Goal: Task Accomplishment & Management: Manage account settings

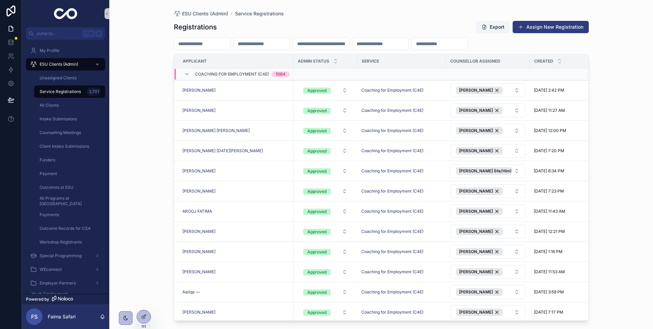
click at [230, 48] on input "scrollable content" at bounding box center [202, 44] width 56 height 10
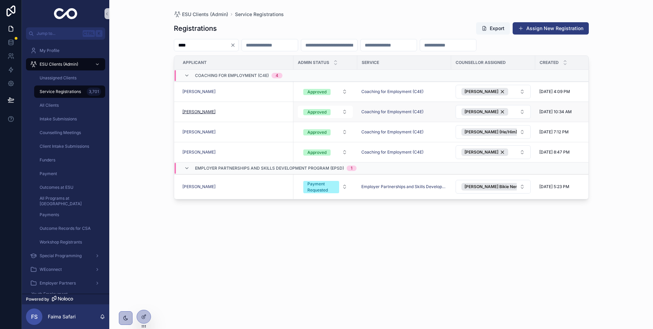
type input "****"
click at [201, 112] on span "[PERSON_NAME]" at bounding box center [198, 111] width 33 height 5
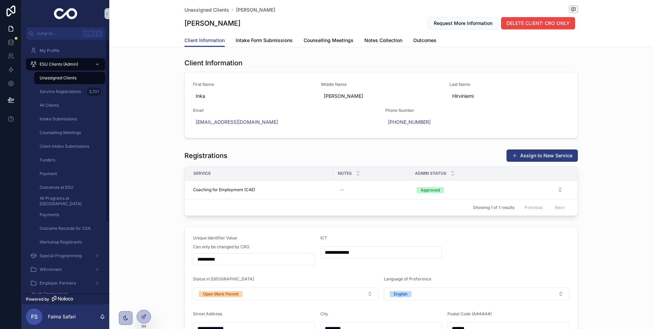
click at [76, 82] on div "Unassigned Clients" at bounding box center [69, 77] width 63 height 11
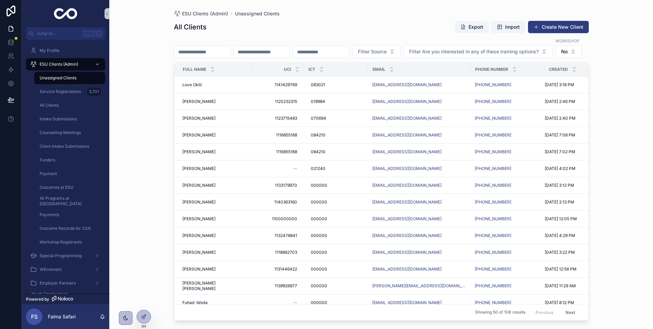
click at [230, 47] on input "scrollable content" at bounding box center [202, 52] width 56 height 10
drag, startPoint x: 208, startPoint y: 45, endPoint x: 221, endPoint y: 45, distance: 12.3
click at [208, 47] on input "scrollable content" at bounding box center [202, 52] width 56 height 10
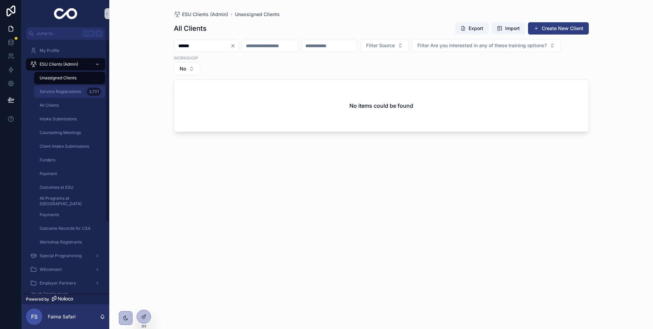
type input "******"
click at [92, 95] on div "3,701" at bounding box center [94, 91] width 14 height 8
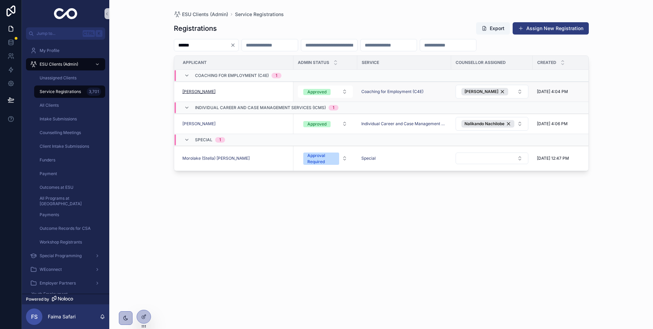
type input "******"
click at [198, 93] on span "[PERSON_NAME]" at bounding box center [198, 91] width 33 height 5
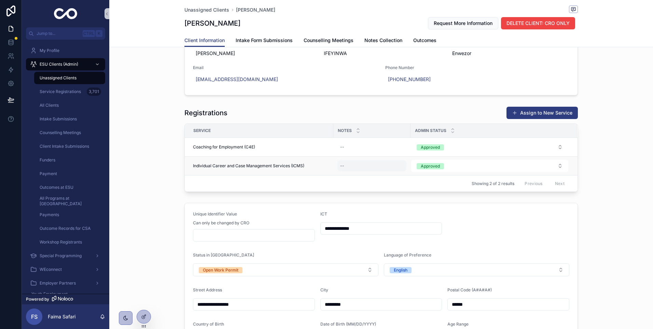
scroll to position [137, 0]
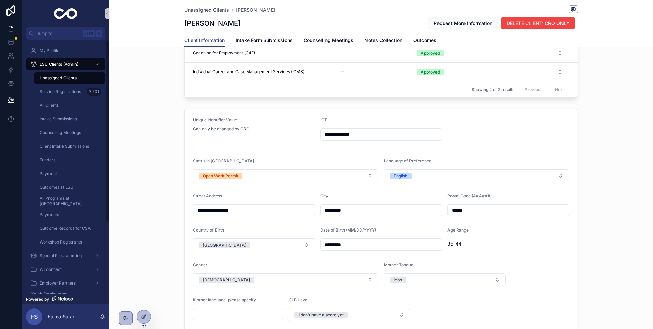
drag, startPoint x: 83, startPoint y: 70, endPoint x: 91, endPoint y: 80, distance: 12.2
click at [83, 70] on link "ESU Clients (Admin)" at bounding box center [65, 64] width 79 height 12
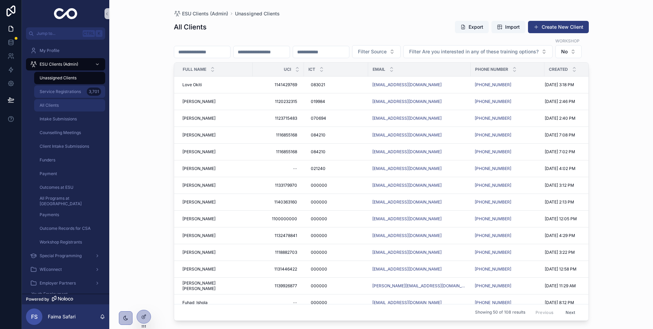
click at [85, 99] on link "All Clients" at bounding box center [69, 105] width 71 height 12
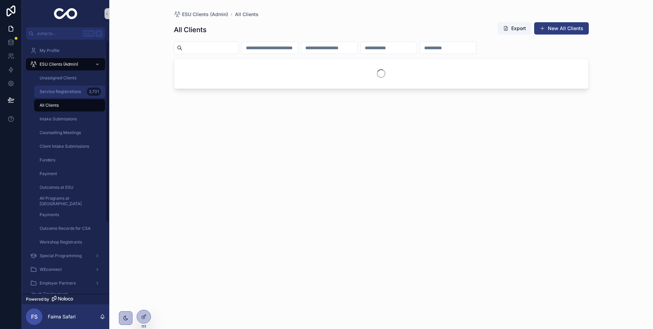
click at [84, 90] on div "Service Registrations 3,701" at bounding box center [69, 91] width 63 height 11
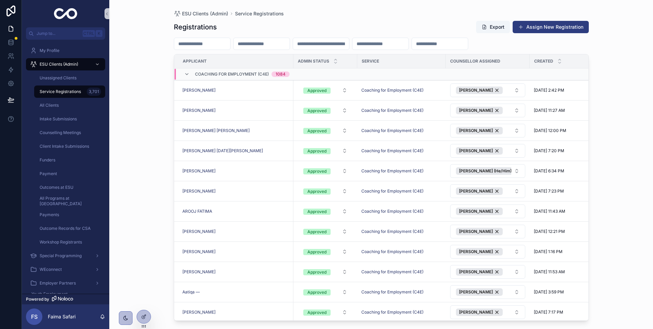
click at [290, 39] on input "scrollable content" at bounding box center [262, 44] width 56 height 10
paste input "**********"
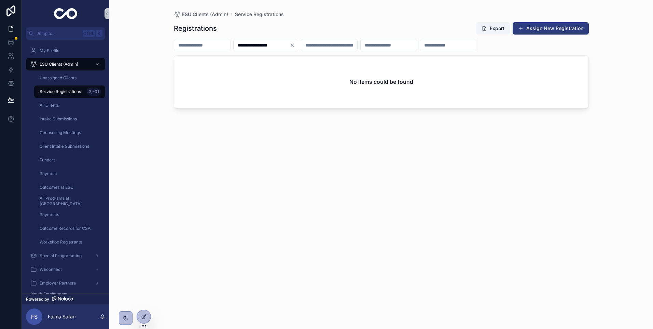
type input "**********"
click at [294, 44] on icon "Clear" at bounding box center [292, 45] width 3 height 3
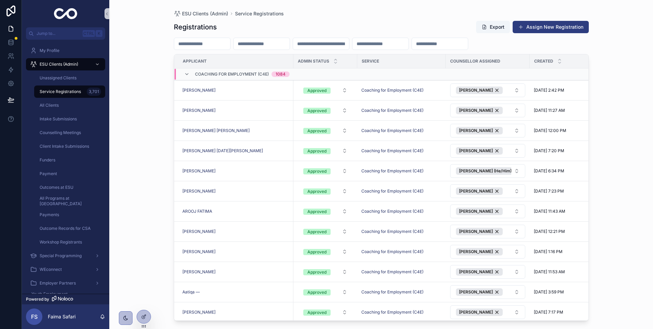
click at [290, 42] on input "scrollable content" at bounding box center [262, 44] width 56 height 10
paste input "**********"
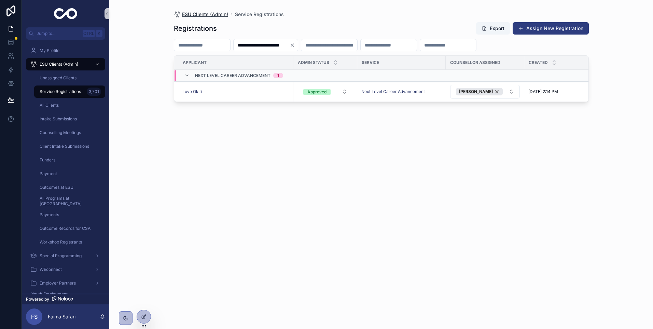
type input "**********"
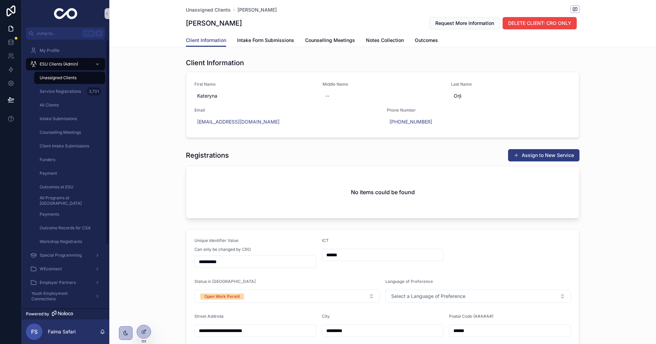
scroll to position [410, 0]
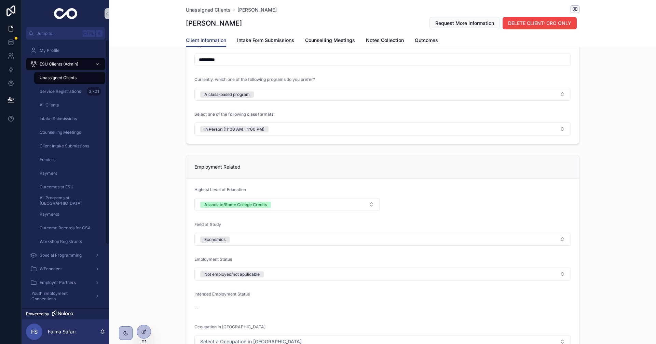
click at [83, 79] on div "Unassigned Clients" at bounding box center [69, 77] width 63 height 11
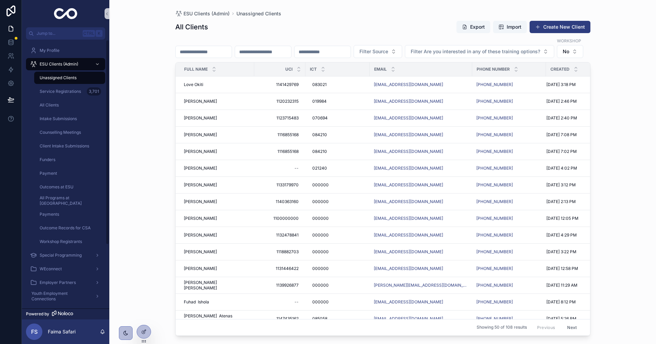
click at [152, 176] on div "ESU Clients (Admin) Unassigned Clients All Clients Export Import Create New Cli…" at bounding box center [382, 172] width 547 height 344
click at [200, 121] on span "[PERSON_NAME]" at bounding box center [200, 117] width 33 height 5
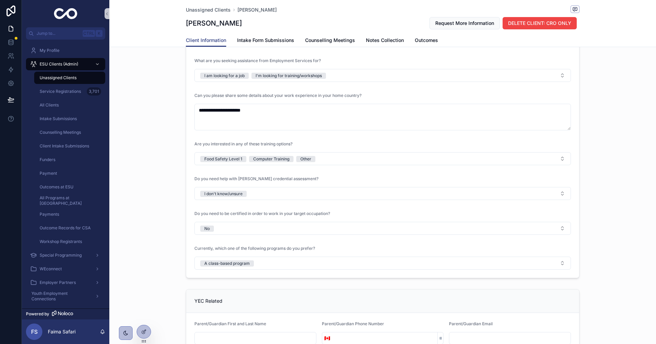
scroll to position [752, 0]
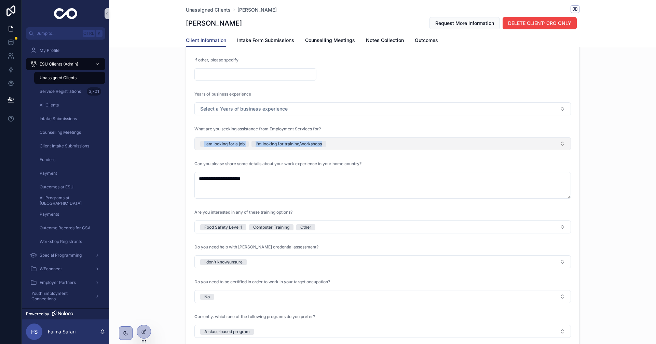
drag, startPoint x: 183, startPoint y: 143, endPoint x: 358, endPoint y: 148, distance: 175.0
click at [358, 148] on div "**********" at bounding box center [383, 80] width 402 height 539
copy span "I am looking for a job I'm looking for training/workshops"
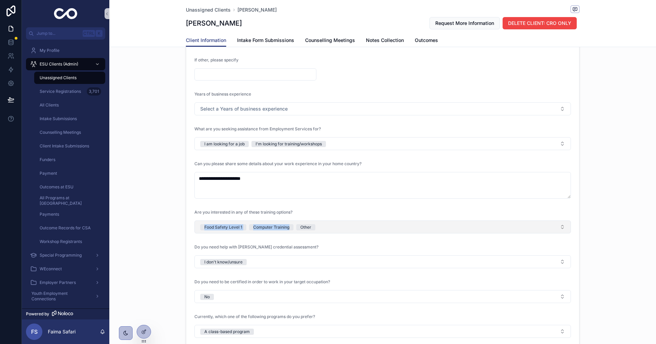
drag, startPoint x: 172, startPoint y: 231, endPoint x: 287, endPoint y: 226, distance: 114.9
click at [287, 226] on div "**********" at bounding box center [382, 80] width 547 height 539
copy span "Food Safety Level 1 Computer Training"
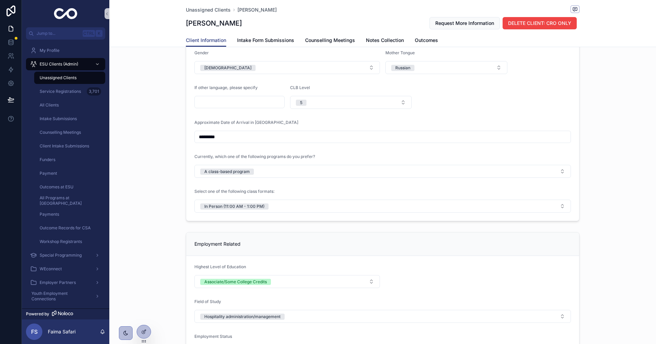
scroll to position [376, 0]
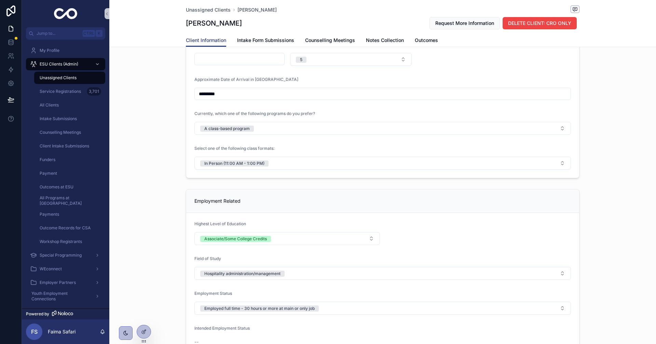
drag, startPoint x: 166, startPoint y: 266, endPoint x: 176, endPoint y: 269, distance: 10.5
drag, startPoint x: 171, startPoint y: 272, endPoint x: 350, endPoint y: 273, distance: 179.1
copy div "Hospitality administration/management"
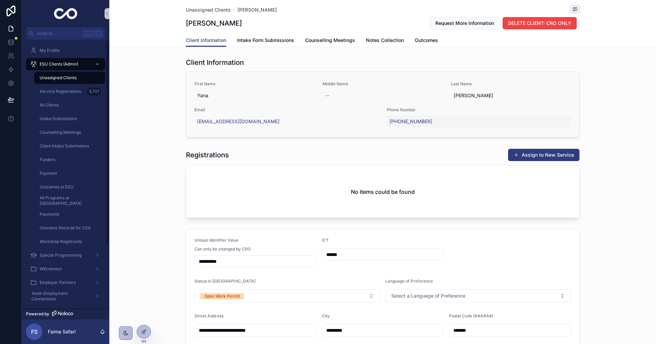
scroll to position [0, 0]
click at [514, 159] on button "Assign to New Service" at bounding box center [543, 155] width 71 height 12
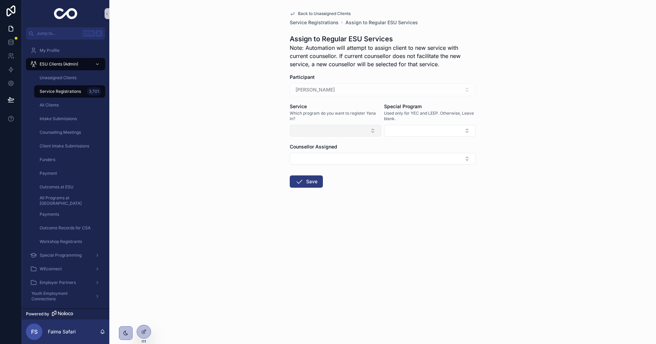
click at [306, 132] on button "Select Button" at bounding box center [336, 131] width 92 height 12
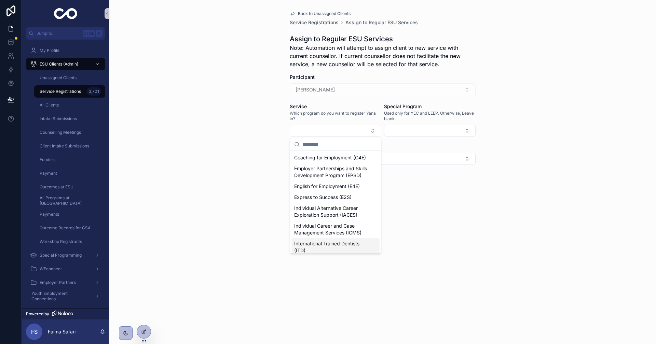
scroll to position [137, 0]
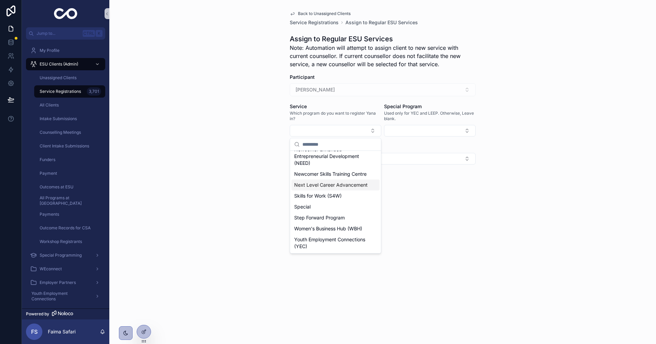
click at [325, 189] on span "Next Level Career Advancement" at bounding box center [330, 185] width 73 height 7
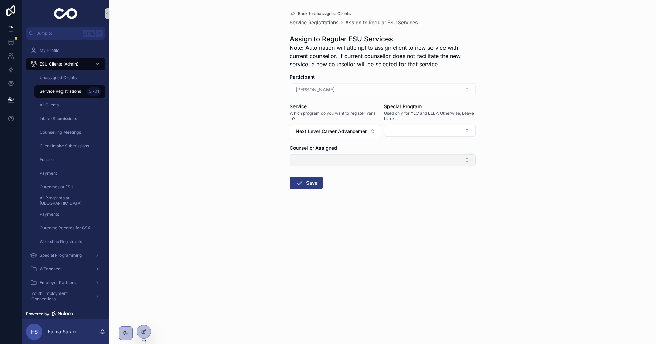
click at [322, 159] on button "Select Button" at bounding box center [383, 160] width 186 height 12
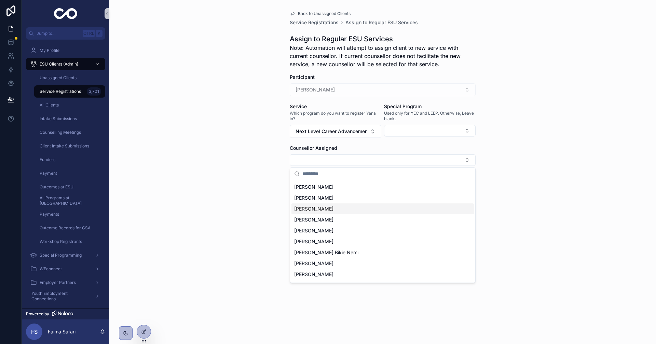
click at [320, 207] on span "[PERSON_NAME]" at bounding box center [313, 209] width 39 height 7
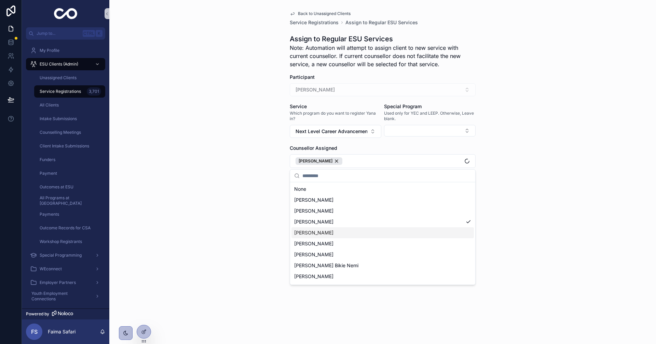
drag, startPoint x: 245, startPoint y: 230, endPoint x: 278, endPoint y: 220, distance: 34.7
click at [244, 230] on div "Back to Unassigned Clients Service Registrations Assign to Regular ESU Services…" at bounding box center [382, 172] width 547 height 344
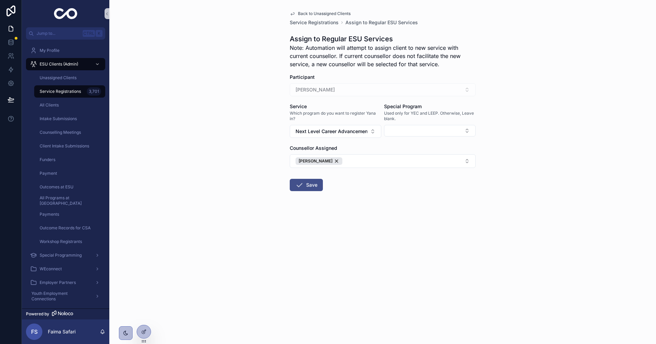
click at [302, 189] on span "scrollable content" at bounding box center [299, 185] width 8 height 8
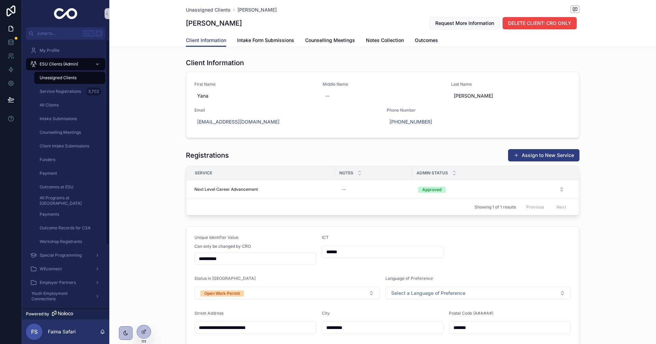
click at [49, 78] on span "Unassigned Clients" at bounding box center [58, 77] width 37 height 5
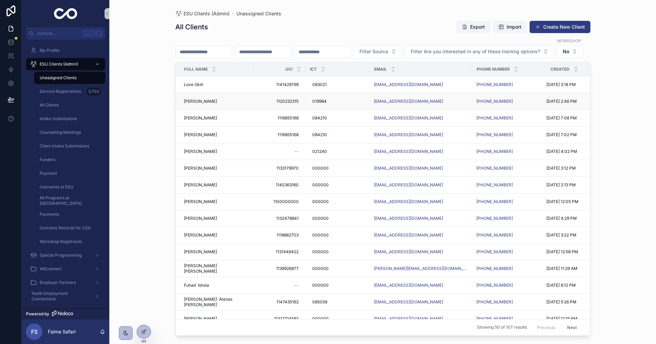
click at [203, 104] on span "[PERSON_NAME]" at bounding box center [200, 101] width 33 height 5
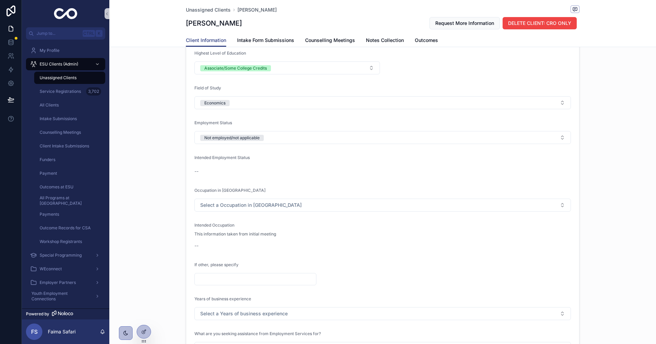
scroll to position [683, 0]
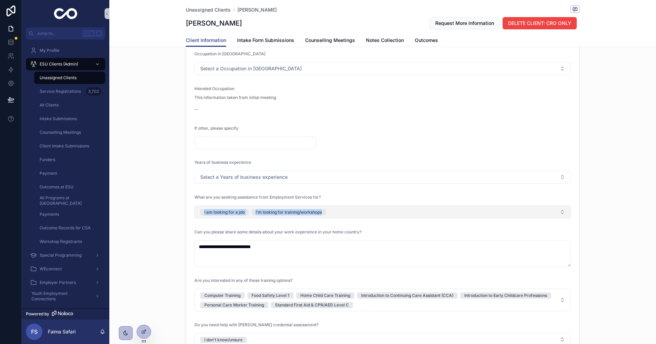
drag, startPoint x: 208, startPoint y: 214, endPoint x: 334, endPoint y: 215, distance: 125.4
click at [334, 215] on form "**********" at bounding box center [382, 165] width 393 height 519
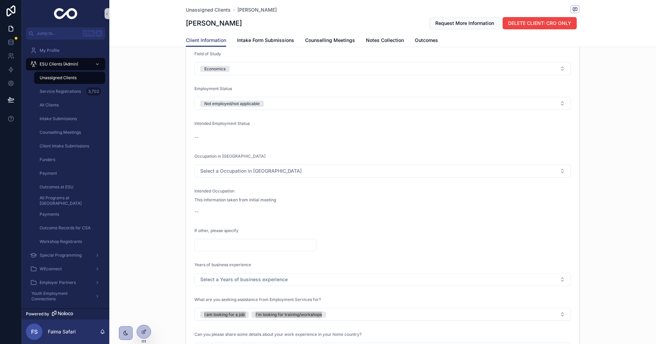
scroll to position [718, 0]
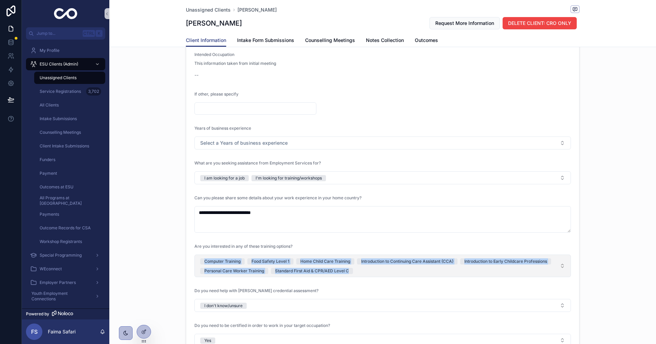
copy span "Computer Training Food Safety Level 1 Home Child Care Training Introduction to …"
drag, startPoint x: 155, startPoint y: 261, endPoint x: 353, endPoint y: 275, distance: 198.3
click at [353, 275] on div "**********" at bounding box center [382, 119] width 547 height 548
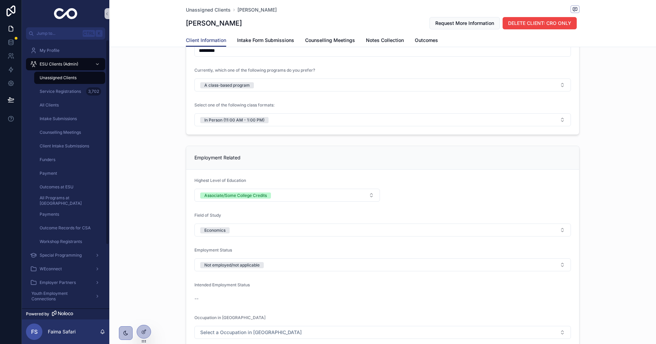
scroll to position [376, 0]
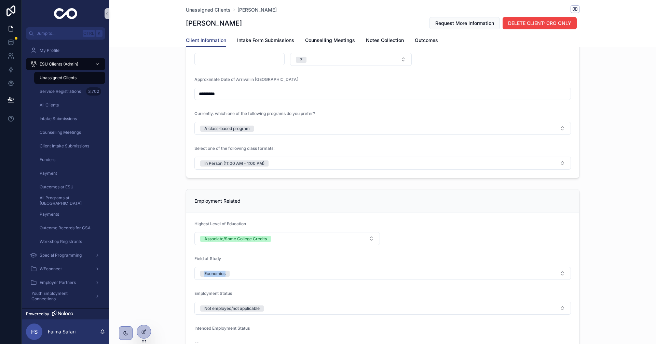
drag, startPoint x: 193, startPoint y: 281, endPoint x: 249, endPoint y: 281, distance: 56.0
copy div "Economics"
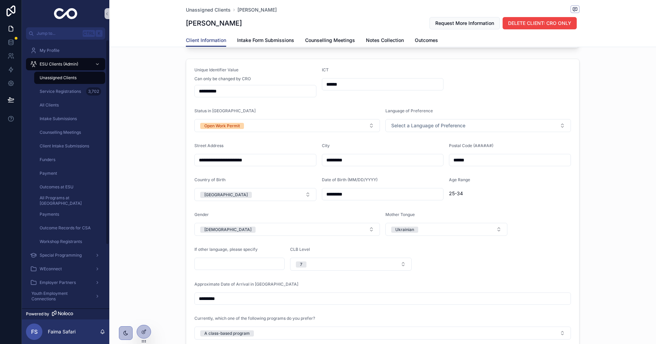
scroll to position [0, 0]
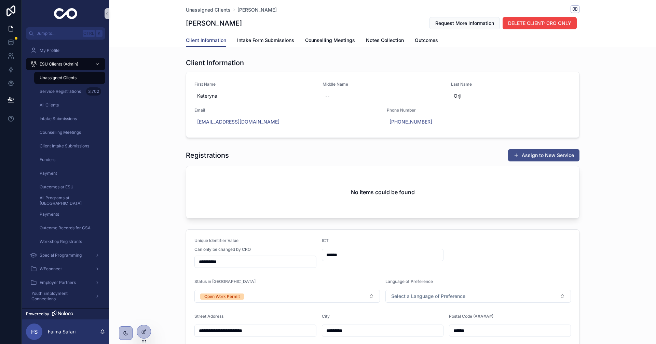
click at [511, 154] on button "Assign to New Service" at bounding box center [543, 155] width 71 height 12
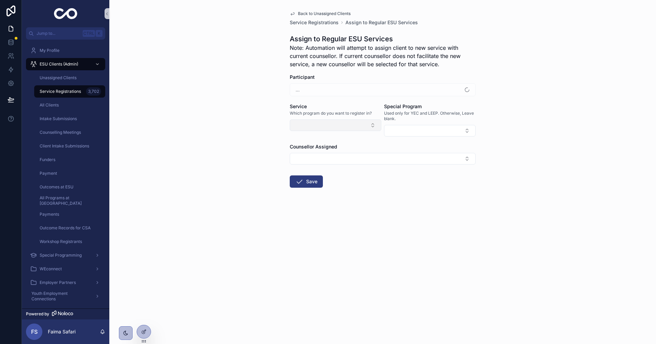
click at [336, 128] on button "Select Button" at bounding box center [336, 126] width 92 height 12
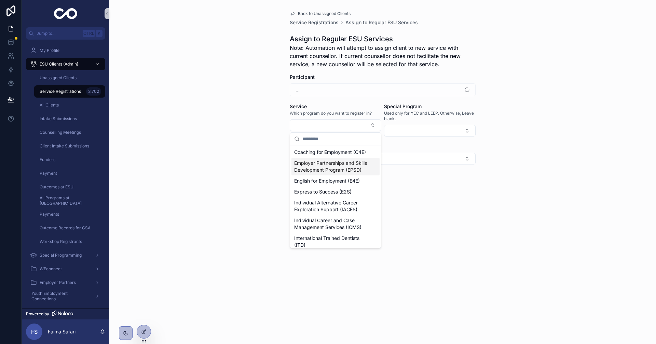
scroll to position [137, 0]
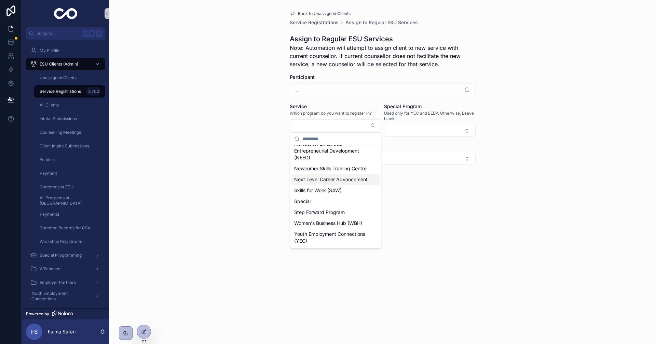
click at [327, 183] on span "Next Level Career Advancement" at bounding box center [330, 179] width 73 height 7
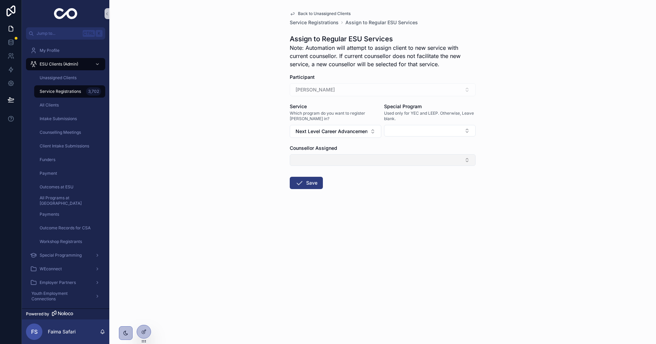
click at [347, 159] on button "Select Button" at bounding box center [383, 160] width 186 height 12
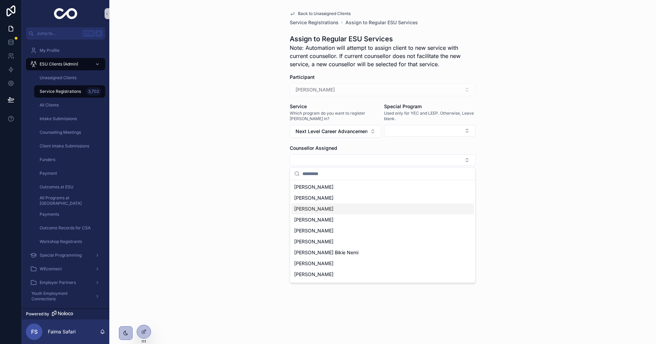
click at [346, 205] on div "[PERSON_NAME]" at bounding box center [382, 209] width 182 height 11
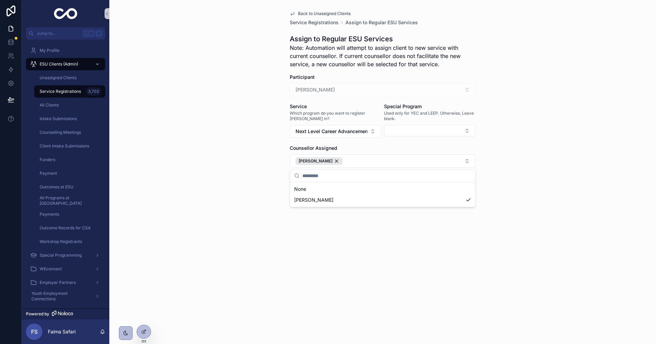
click at [273, 204] on div "Back to Unassigned Clients Service Registrations Assign to Regular ESU Services…" at bounding box center [382, 172] width 547 height 344
click at [316, 187] on button "Save" at bounding box center [306, 185] width 33 height 12
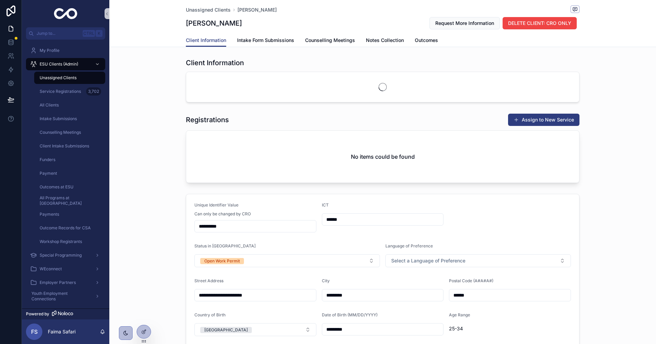
click at [80, 76] on div "Unassigned Clients" at bounding box center [69, 77] width 63 height 11
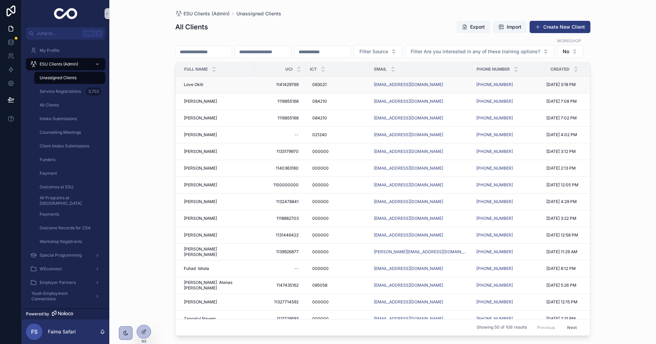
click at [192, 87] on span "Love Okiti" at bounding box center [193, 84] width 19 height 5
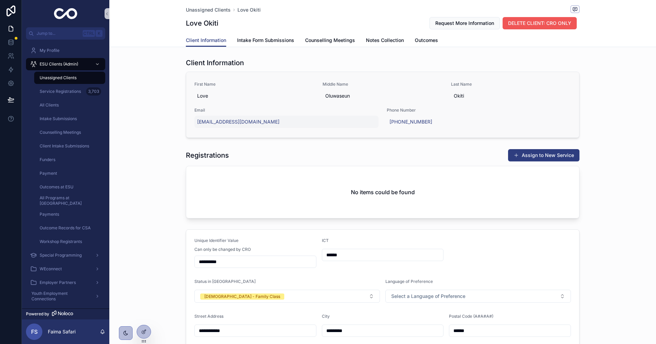
click at [533, 26] on span "DELETE CLIENT: CRO ONLY" at bounding box center [539, 23] width 63 height 7
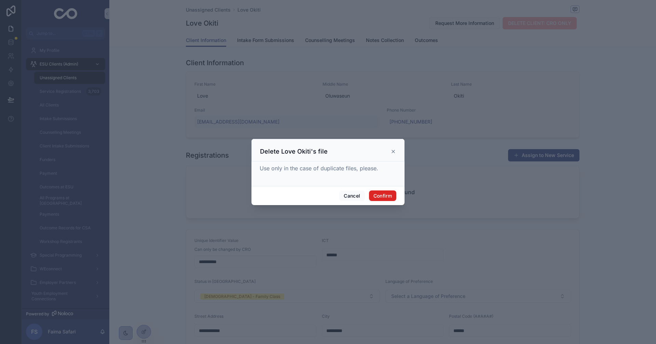
click at [385, 196] on button "Confirm" at bounding box center [382, 196] width 27 height 11
